Goal: Transaction & Acquisition: Purchase product/service

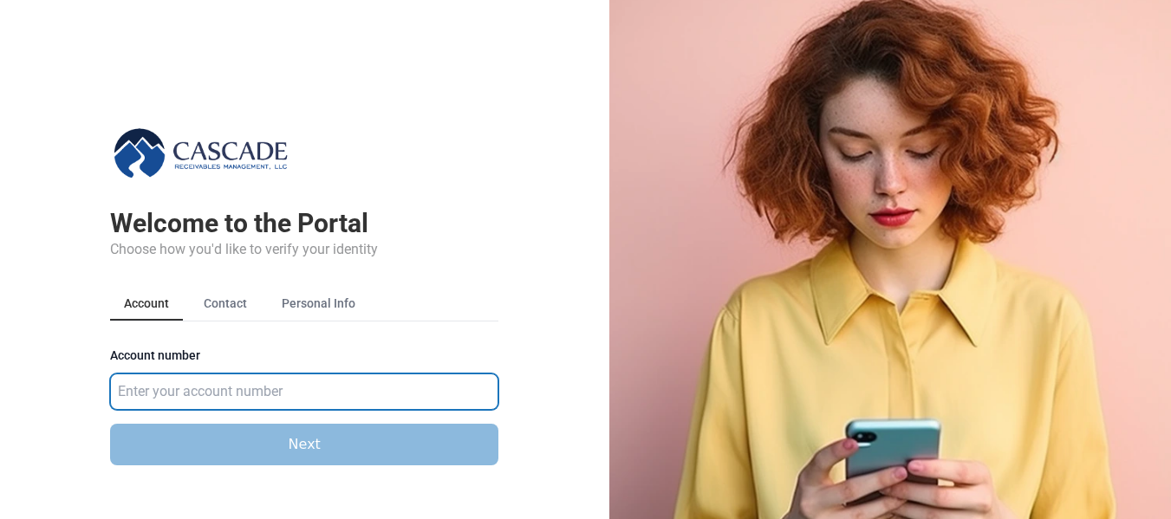
click at [153, 394] on input "Account number" at bounding box center [304, 392] width 388 height 36
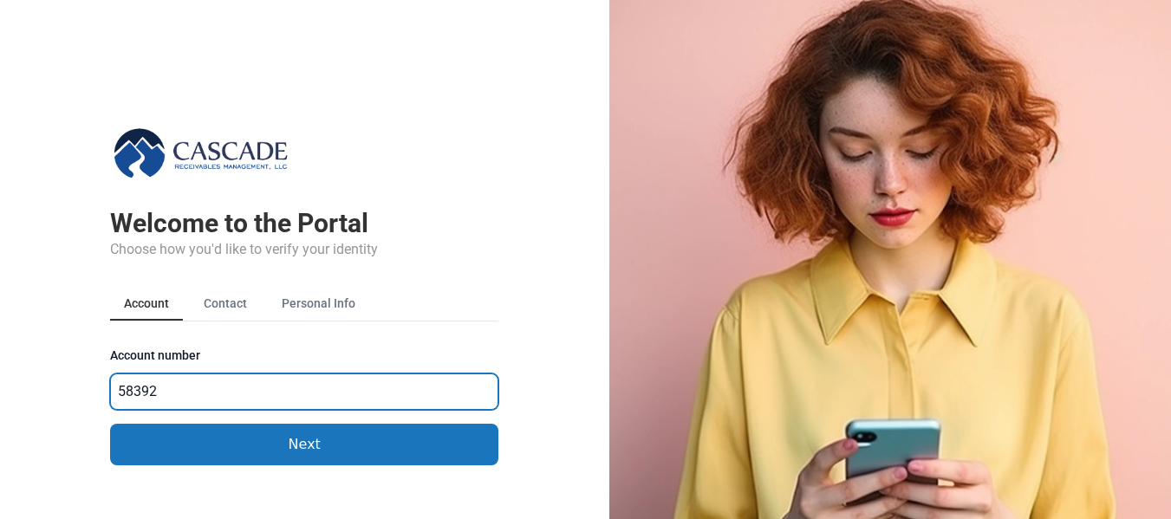
type input "583921"
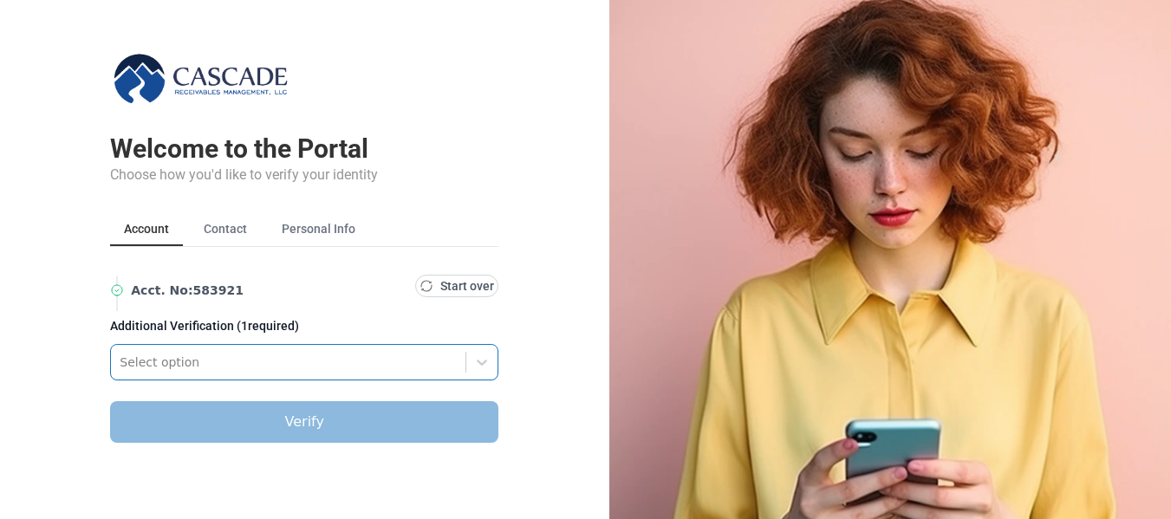
click at [182, 381] on div "Select option" at bounding box center [304, 362] width 388 height 36
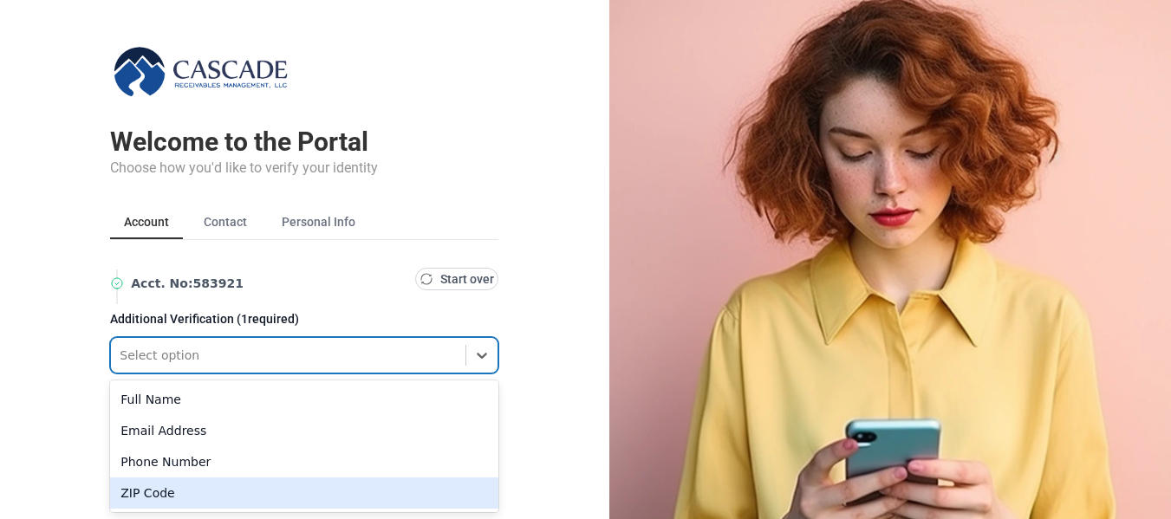
click at [122, 496] on div "ZIP Code" at bounding box center [304, 493] width 388 height 31
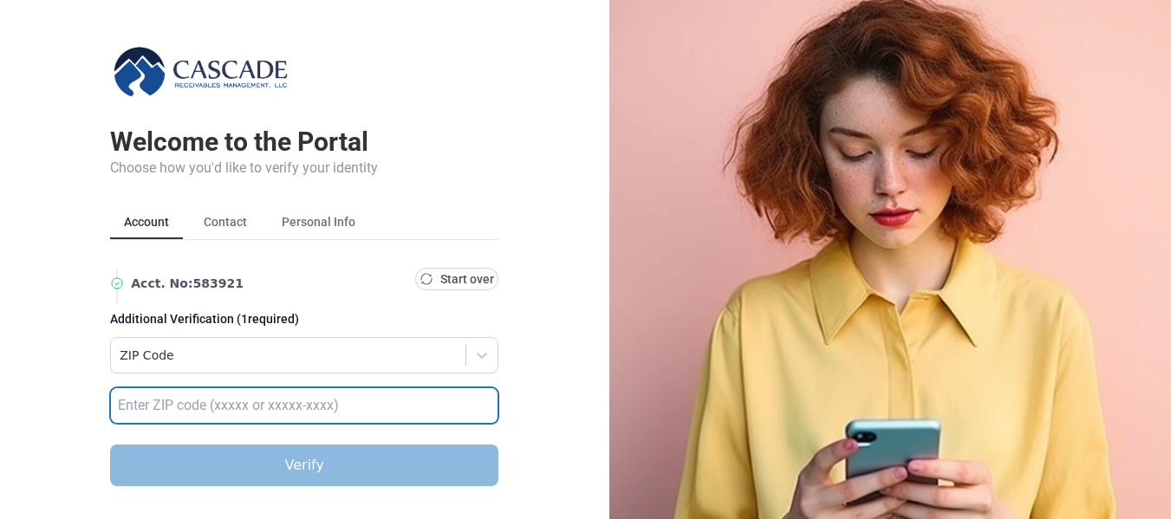
click at [140, 394] on input "text" at bounding box center [304, 406] width 388 height 36
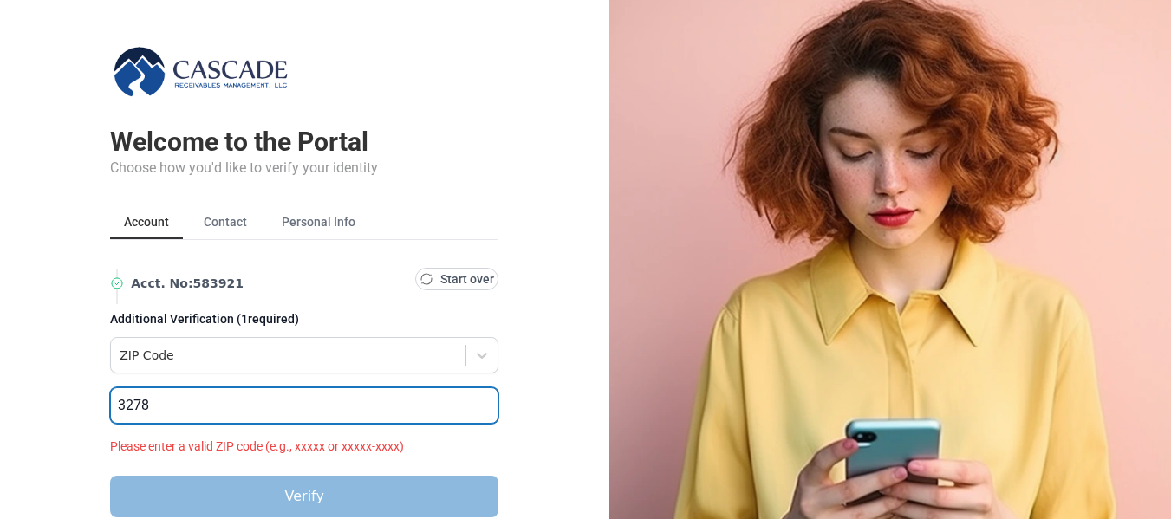
type input "32789"
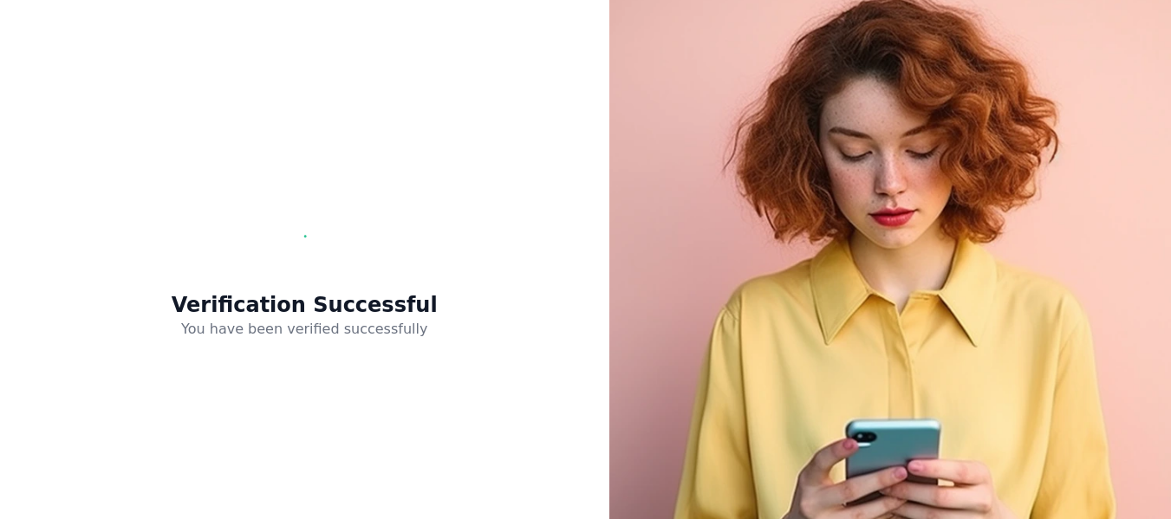
scroll to position [0, 0]
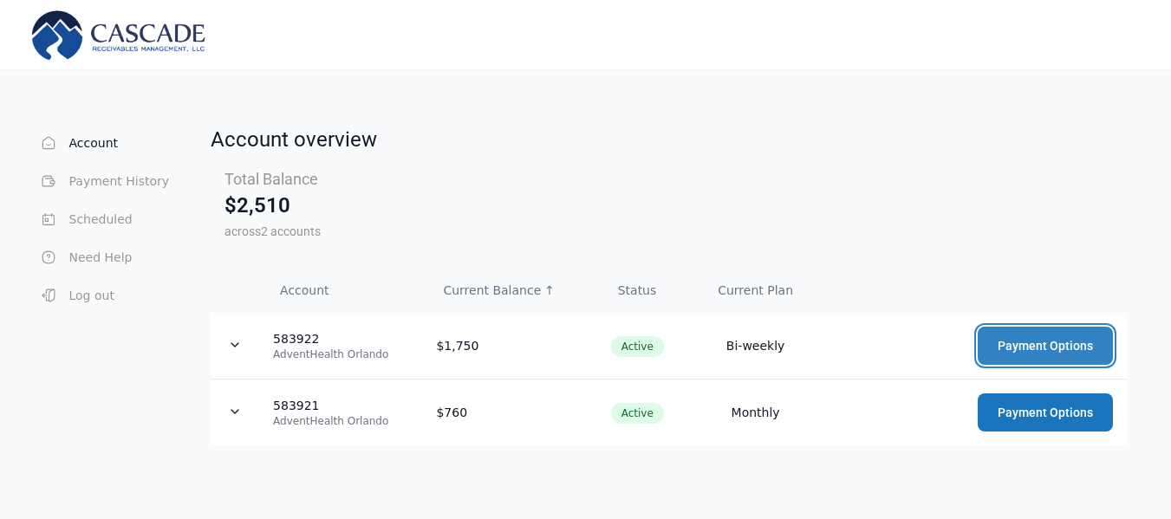
click at [1022, 346] on button "Payment Options" at bounding box center [1045, 346] width 135 height 38
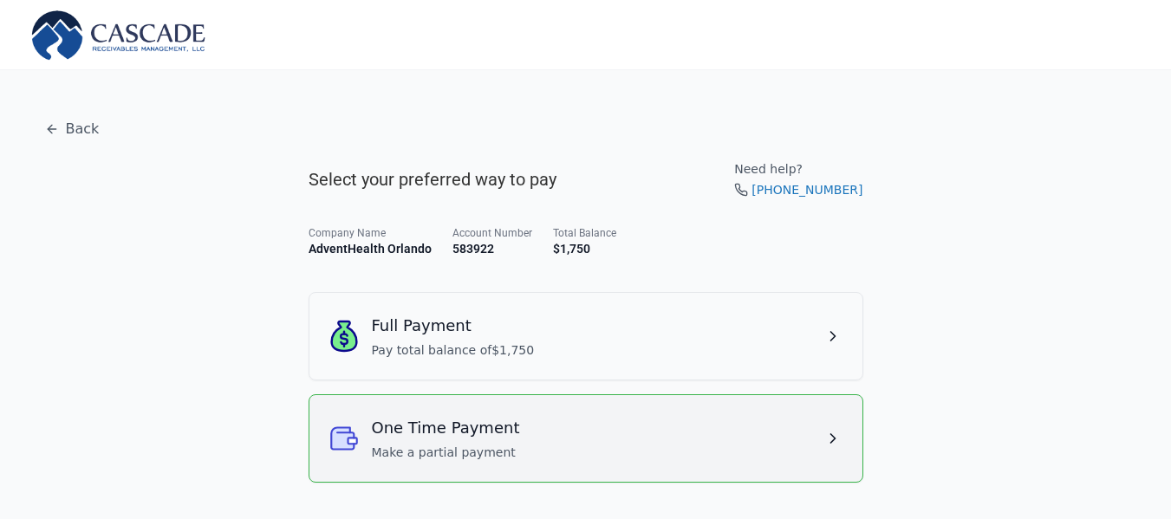
click at [488, 421] on h3 "One Time Payment" at bounding box center [446, 428] width 148 height 24
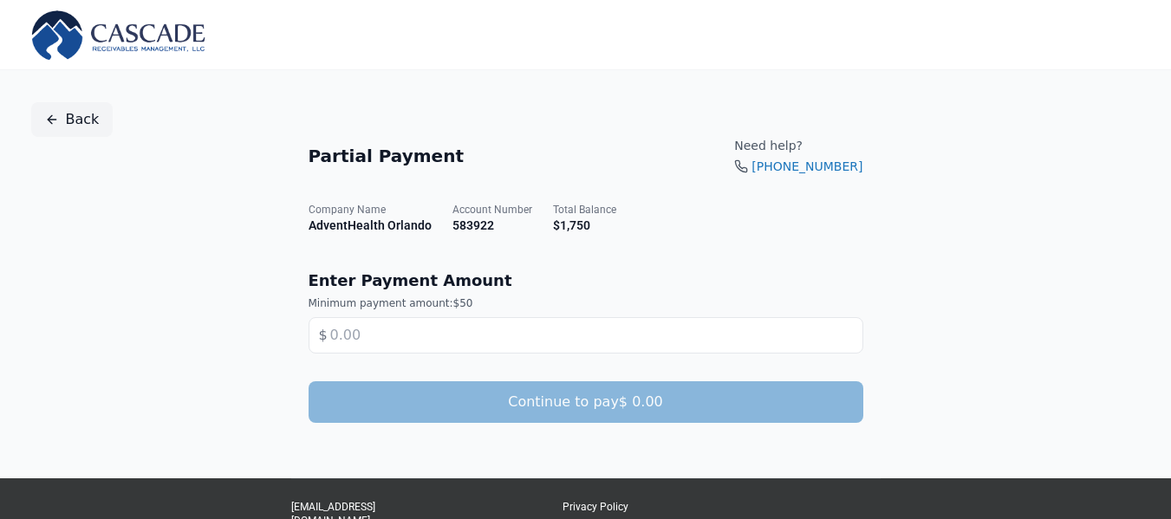
click at [85, 123] on button "Back" at bounding box center [72, 119] width 82 height 35
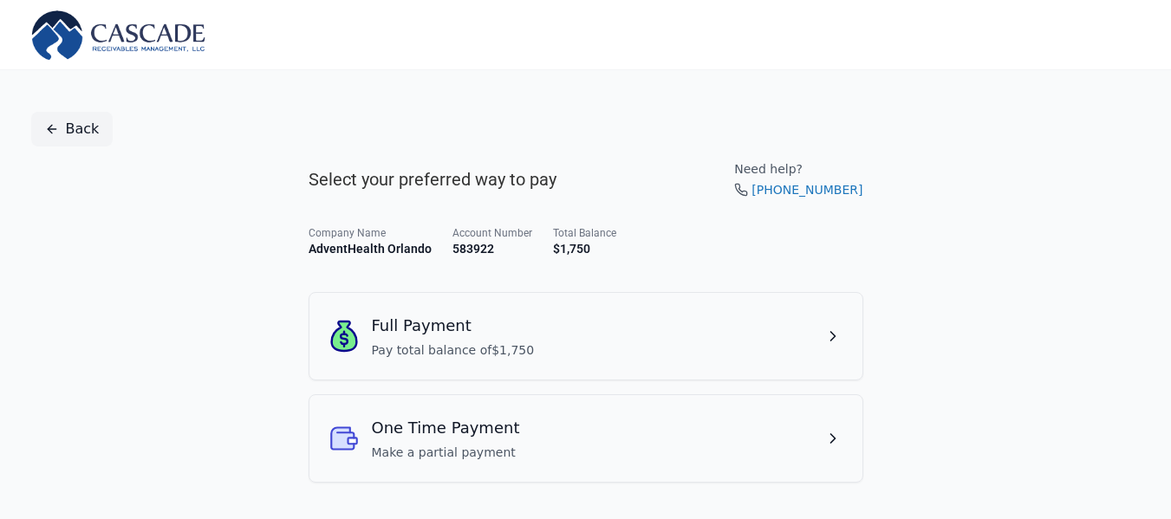
click at [73, 122] on button "Back" at bounding box center [72, 129] width 82 height 35
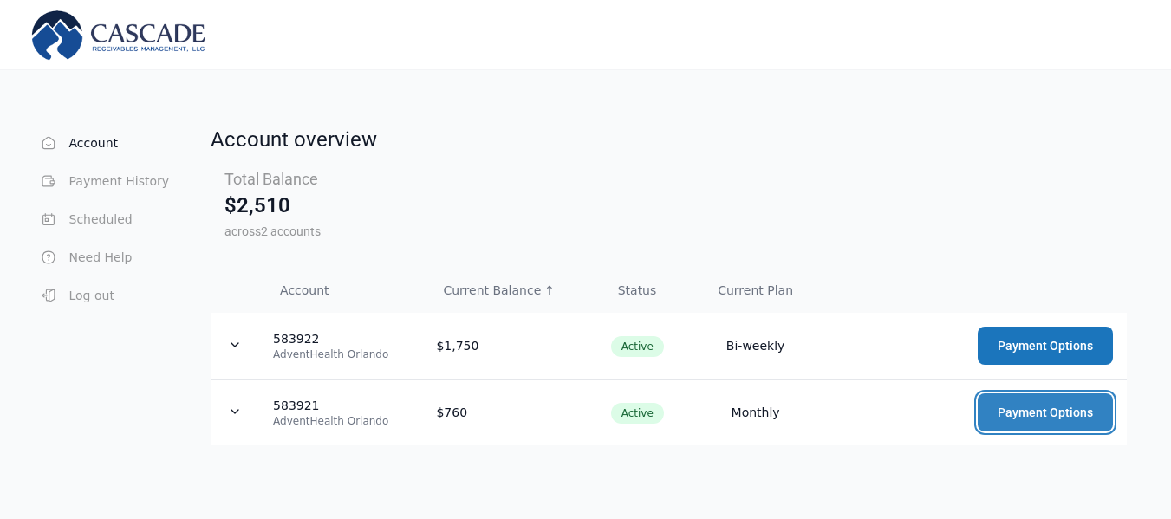
click at [1039, 409] on button "Payment Options" at bounding box center [1045, 413] width 135 height 38
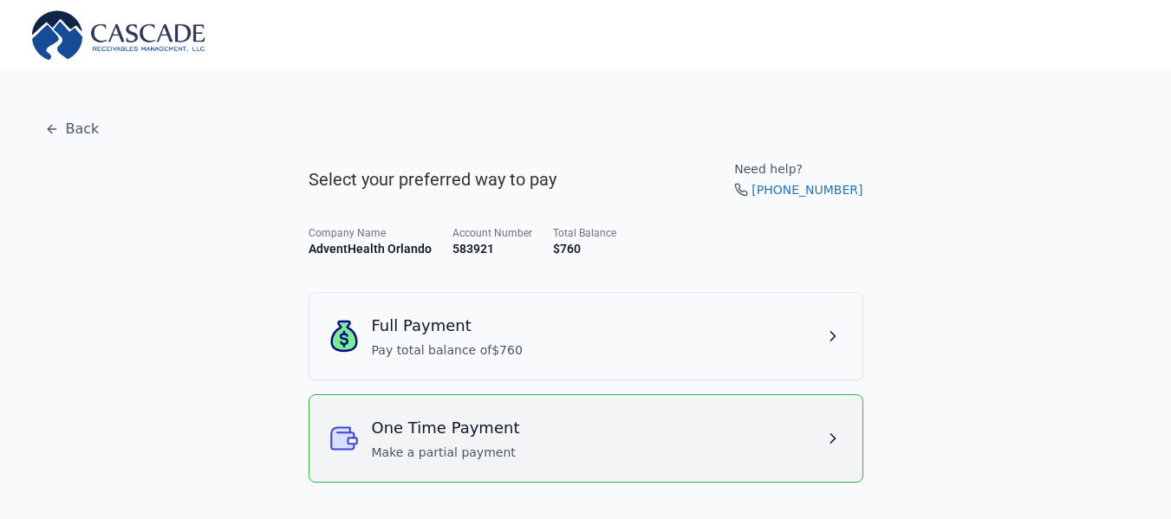
scroll to position [79, 0]
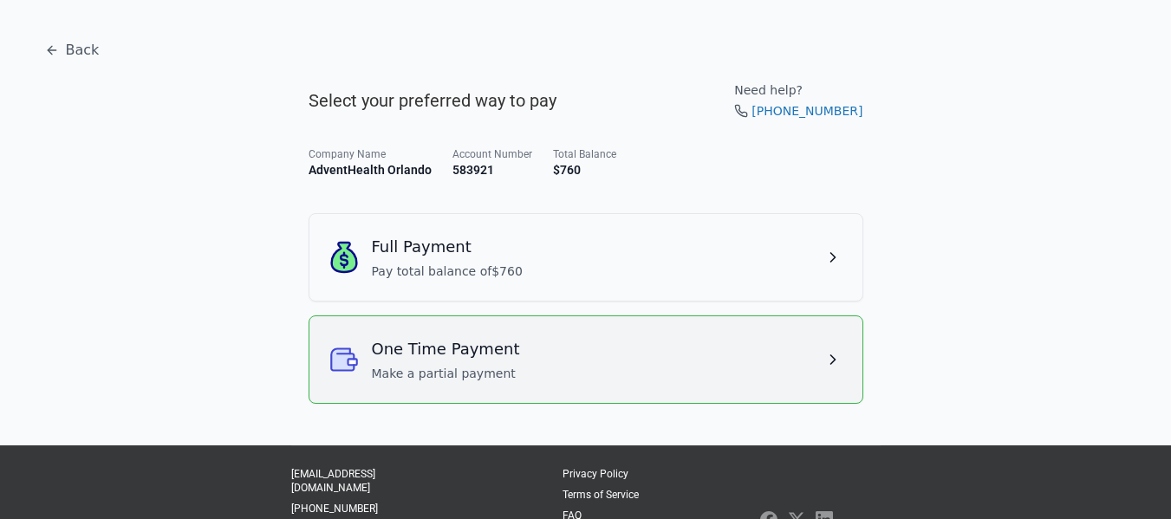
click at [650, 351] on div "One Time Payment Make a partial payment" at bounding box center [586, 359] width 512 height 45
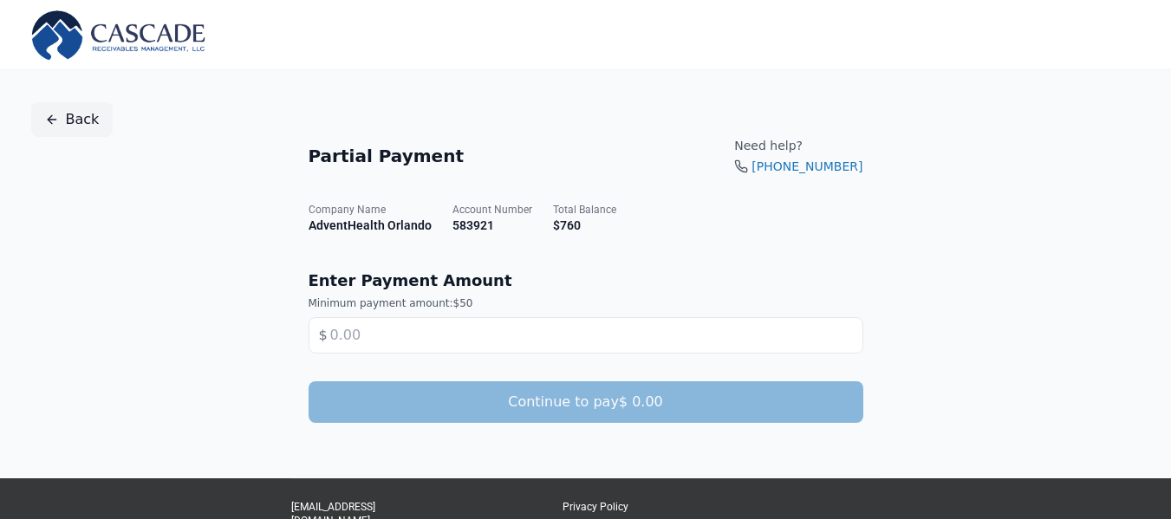
click at [63, 124] on button "Back" at bounding box center [72, 119] width 82 height 35
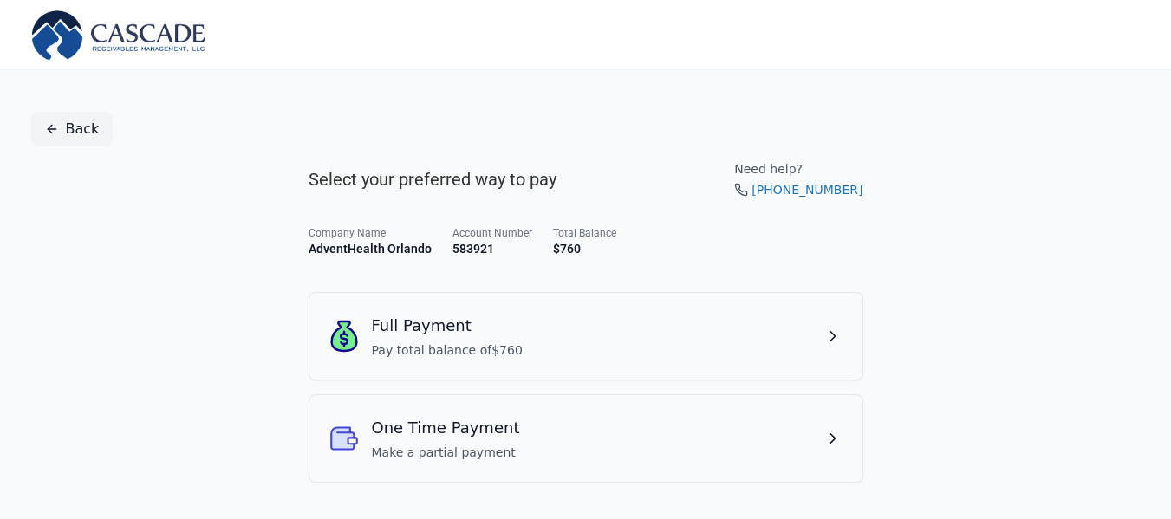
click at [94, 134] on button "Back" at bounding box center [72, 129] width 82 height 35
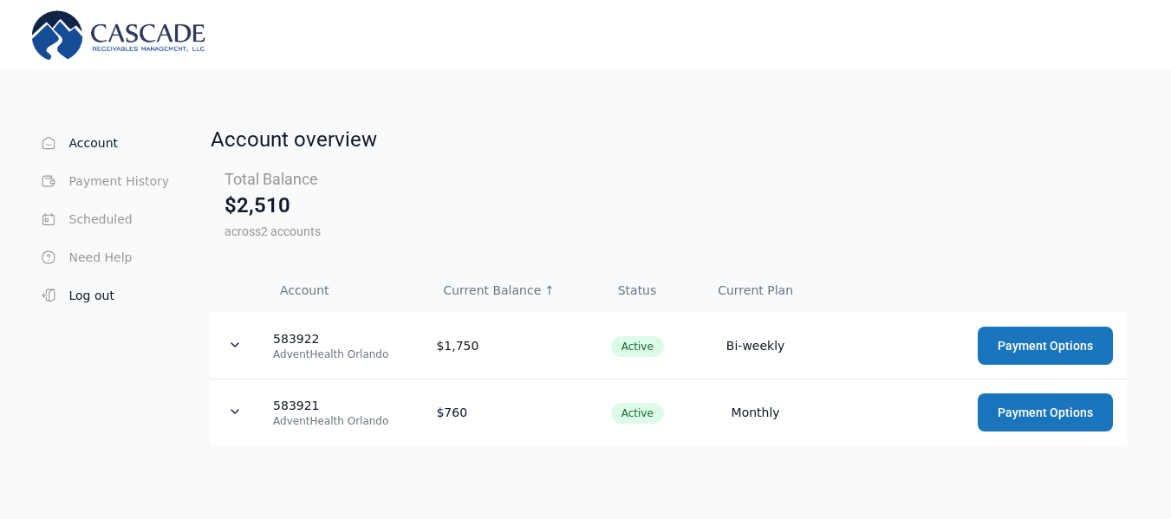
click at [91, 303] on button "Log out" at bounding box center [104, 295] width 132 height 35
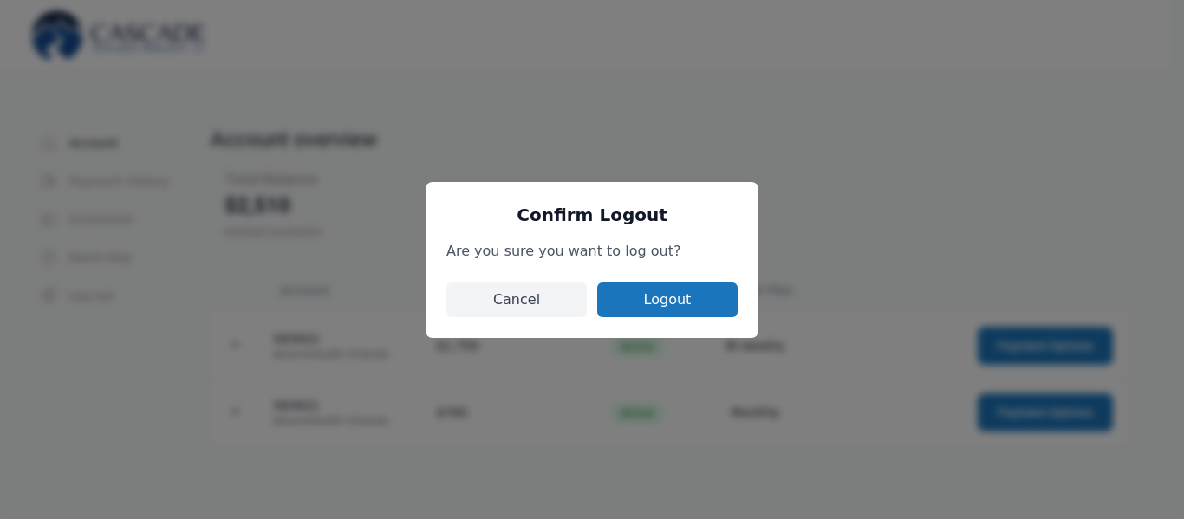
click at [684, 291] on button "Logout" at bounding box center [667, 300] width 140 height 35
